Goal: Task Accomplishment & Management: Manage account settings

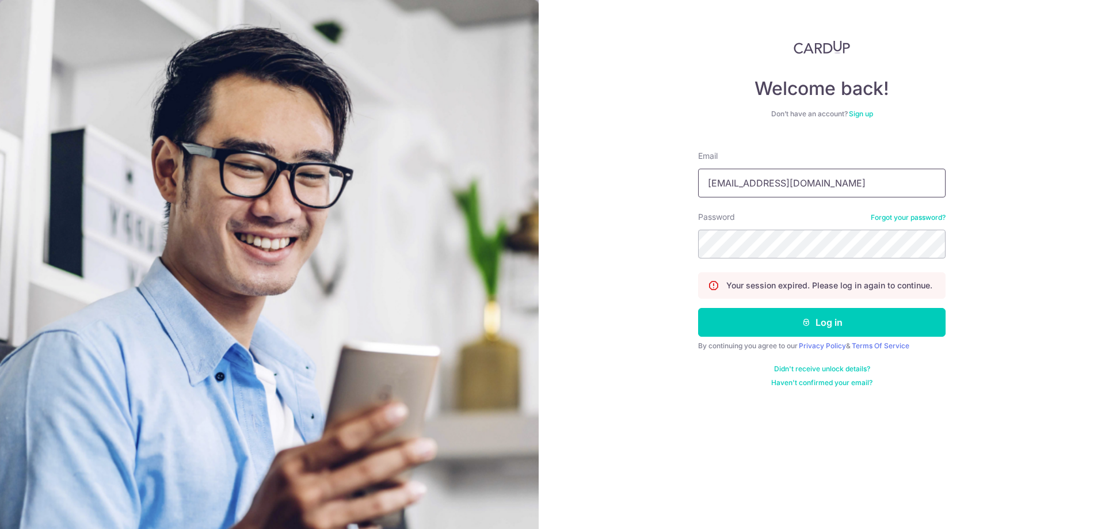
click at [795, 182] on input "[EMAIL_ADDRESS][DOMAIN_NAME]" at bounding box center [821, 183] width 247 height 29
type input "[EMAIL_ADDRESS][DOMAIN_NAME]"
click at [802, 321] on icon "submit" at bounding box center [806, 322] width 9 height 9
